Goal: Task Accomplishment & Management: Manage account settings

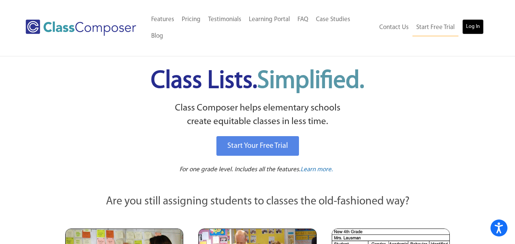
click at [478, 19] on link "Log In" at bounding box center [472, 26] width 21 height 15
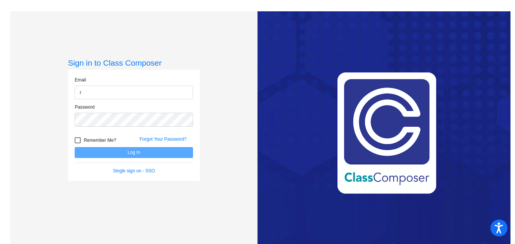
type input "[EMAIL_ADDRESS][DOMAIN_NAME]"
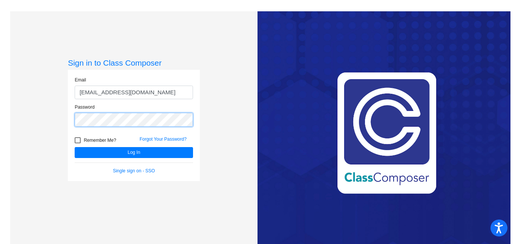
click at [75, 147] on button "Log In" at bounding box center [134, 152] width 118 height 11
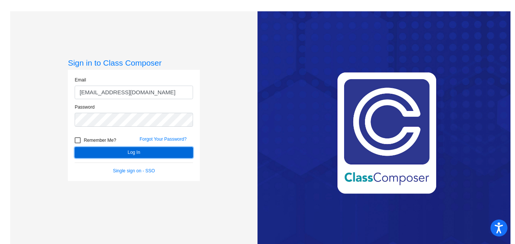
click at [127, 152] on button "Log In" at bounding box center [134, 152] width 118 height 11
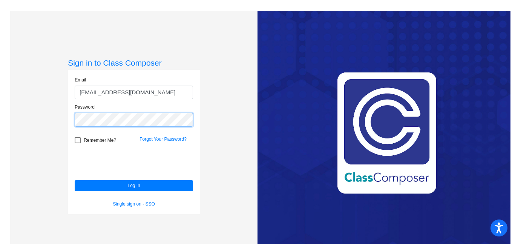
click at [42, 122] on div "Sign in to Class Composer Email [EMAIL_ADDRESS][DOMAIN_NAME] Password Remember …" at bounding box center [133, 133] width 247 height 244
click at [75, 180] on button "Log In" at bounding box center [134, 185] width 118 height 11
